Goal: Register for event/course

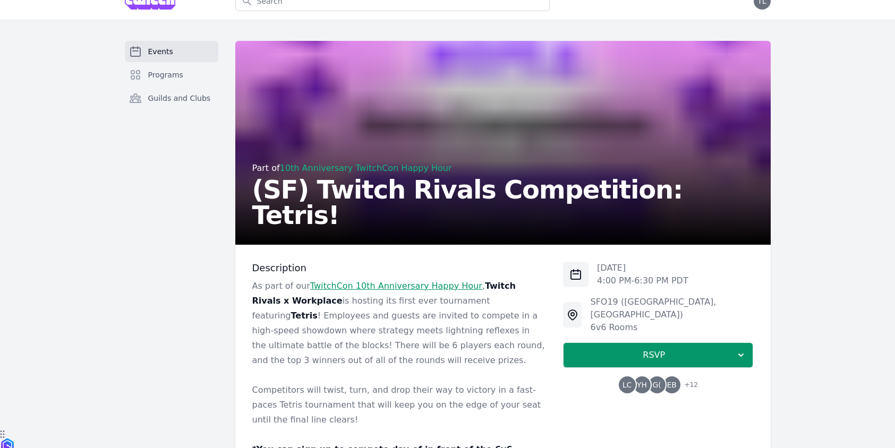
scroll to position [24, 0]
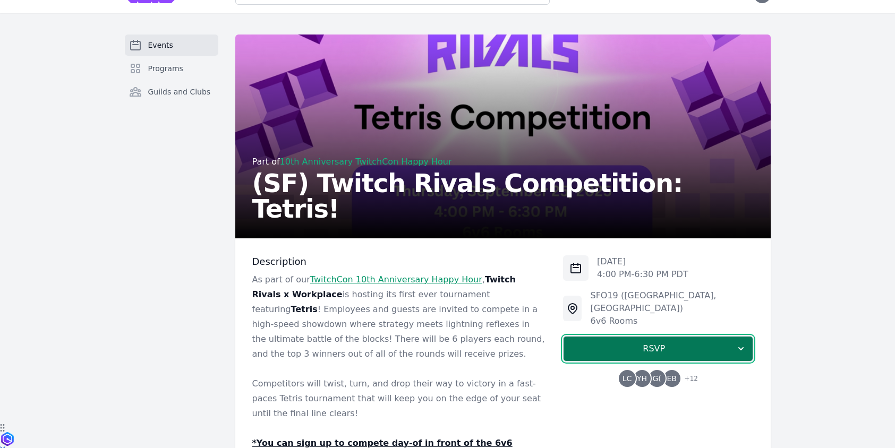
click at [644, 343] on span "RSVP" at bounding box center [654, 349] width 164 height 13
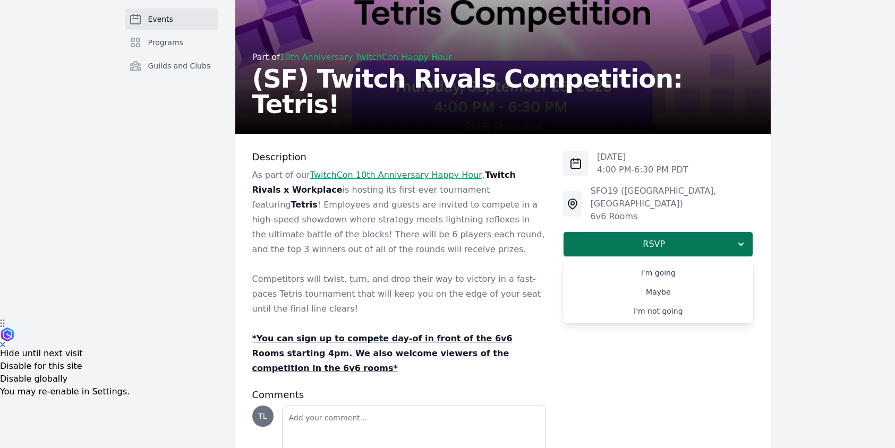
scroll to position [136, 0]
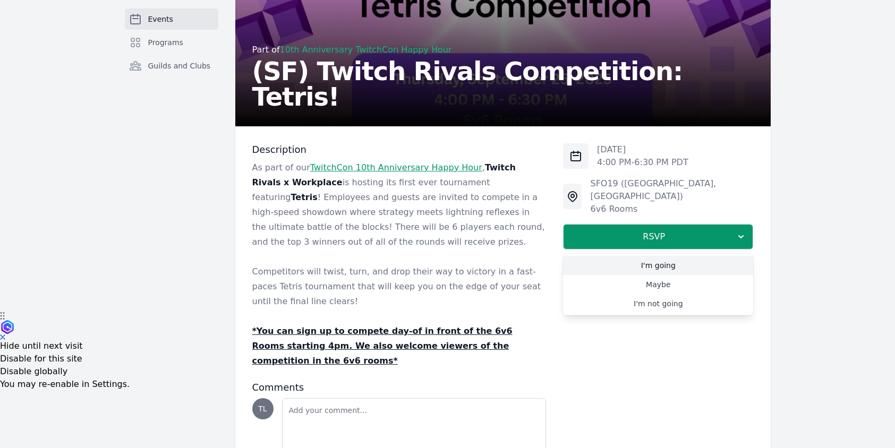
click at [656, 256] on link "I'm going" at bounding box center [658, 265] width 190 height 19
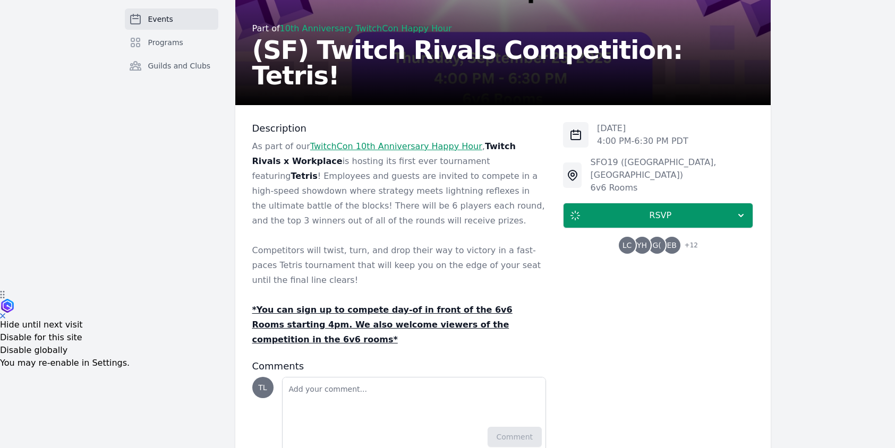
scroll to position [184, 0]
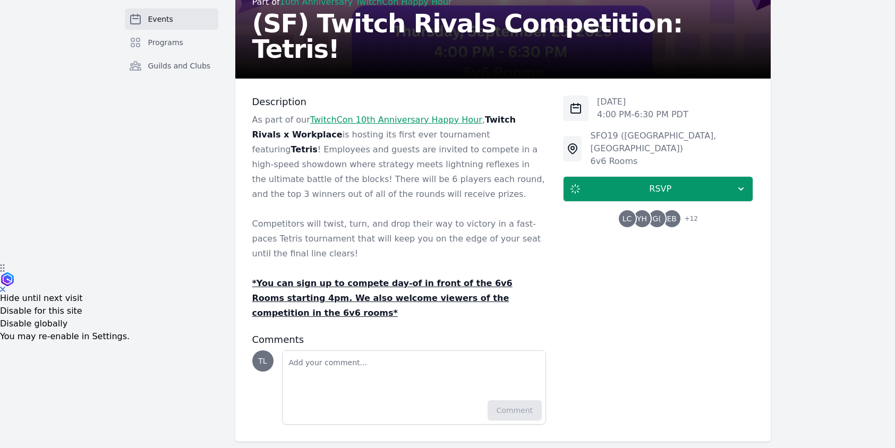
click at [692, 212] on span "+ 12" at bounding box center [688, 219] width 20 height 15
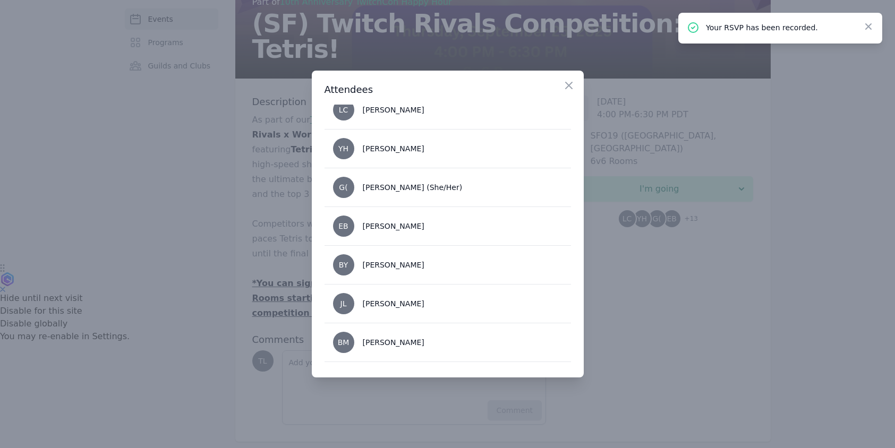
scroll to position [0, 0]
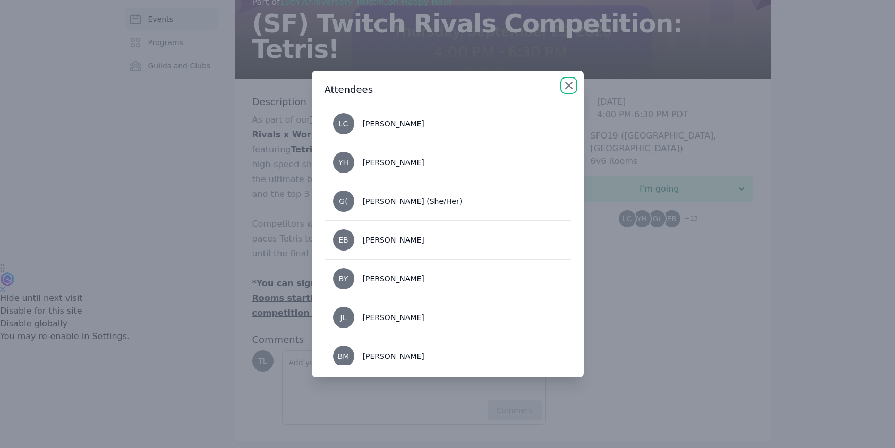
click at [568, 82] on icon "button" at bounding box center [569, 85] width 13 height 13
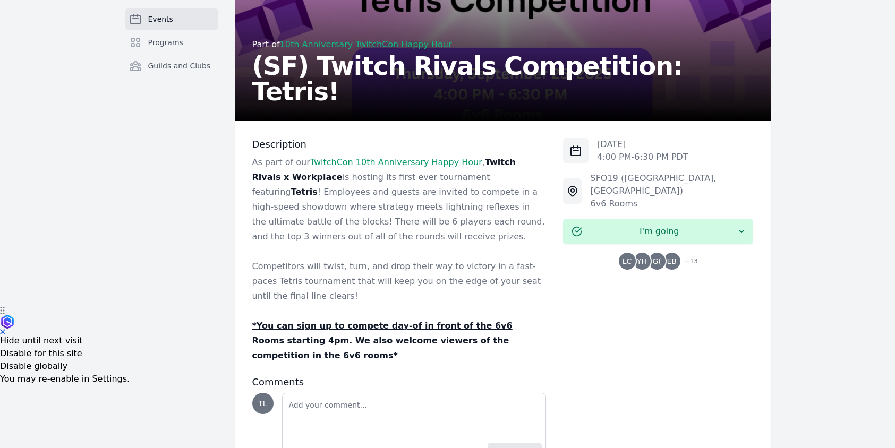
scroll to position [144, 0]
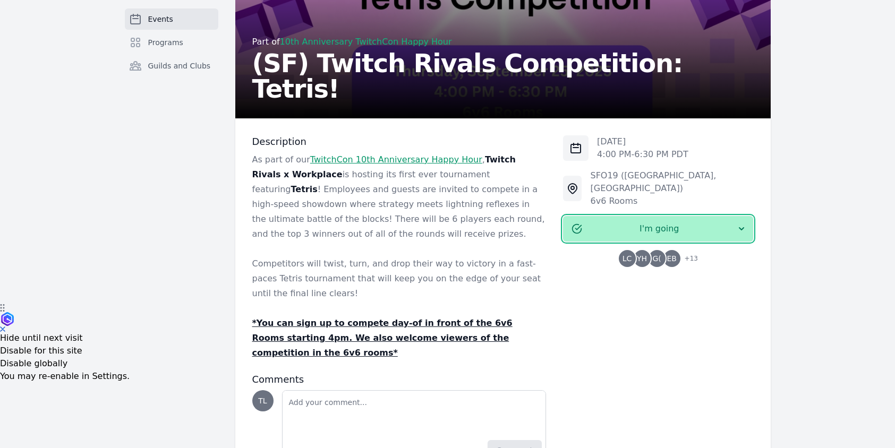
click at [708, 223] on span "I'm going" at bounding box center [659, 229] width 154 height 13
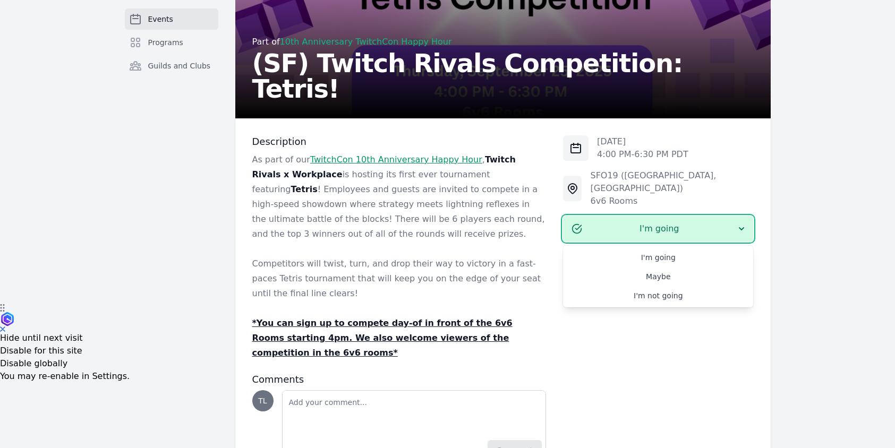
click at [714, 343] on div "[DATE] 4:00 PM - 6:30 PM PDT SFO19 ([GEOGRAPHIC_DATA], [GEOGRAPHIC_DATA]) 6v6 R…" at bounding box center [658, 299] width 190 height 329
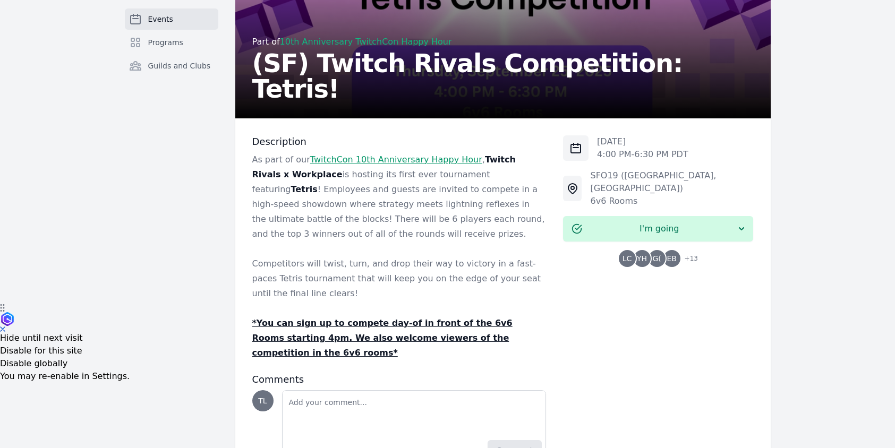
click at [692, 252] on span "+ 13" at bounding box center [688, 259] width 20 height 15
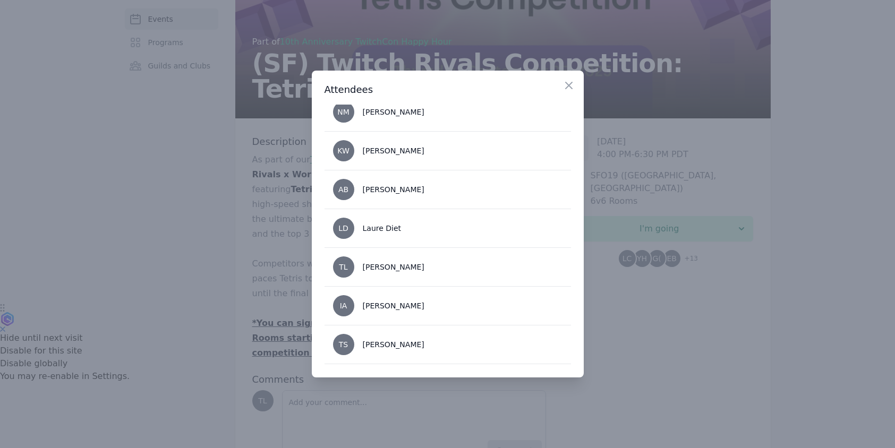
scroll to position [321, 0]
click at [569, 87] on icon "button" at bounding box center [569, 85] width 13 height 13
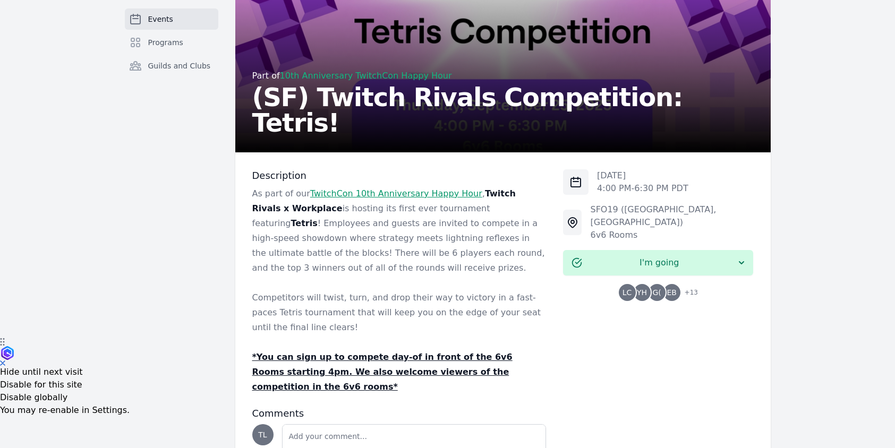
scroll to position [184, 0]
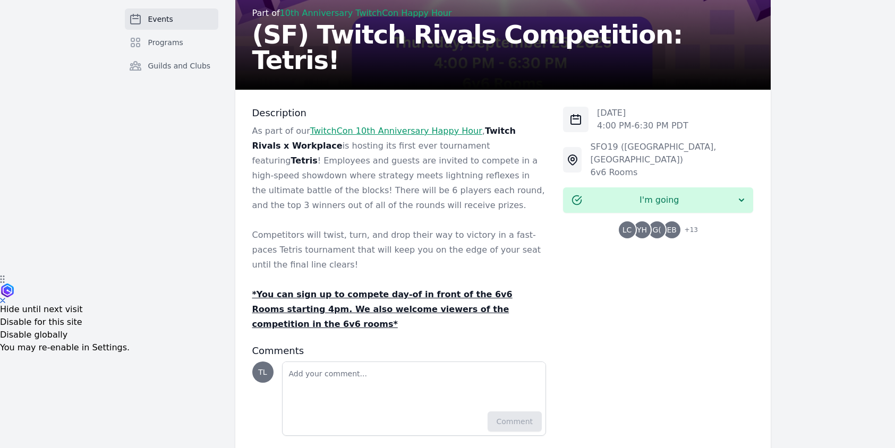
scroll to position [184, 0]
